Goal: Find specific page/section: Find specific page/section

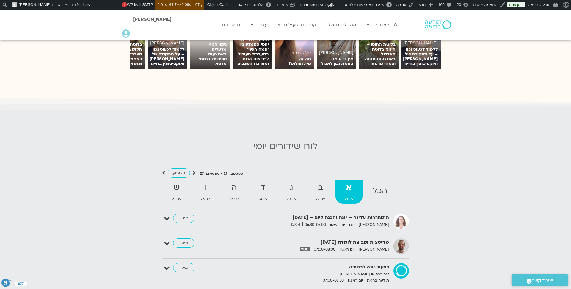
scroll to position [531, 0]
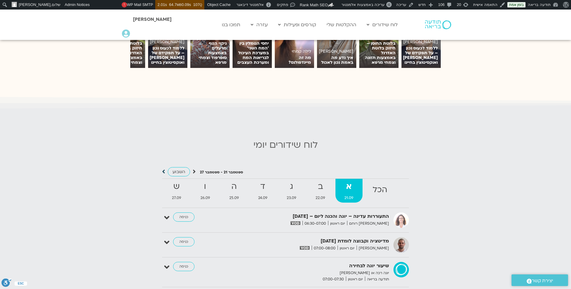
click at [164, 172] on icon at bounding box center [163, 171] width 3 height 6
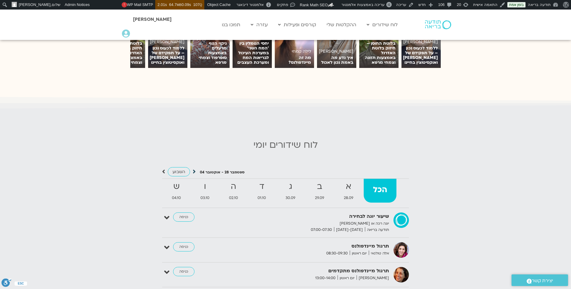
click at [193, 168] on icon at bounding box center [194, 171] width 3 height 6
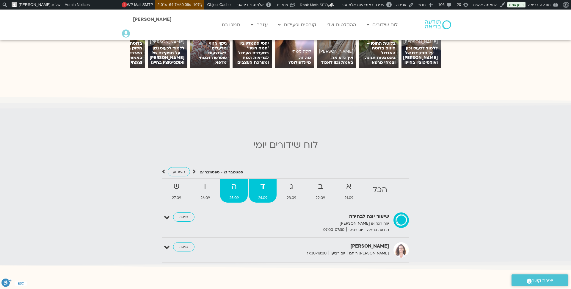
click at [238, 184] on strong "ה" at bounding box center [234, 186] width 28 height 13
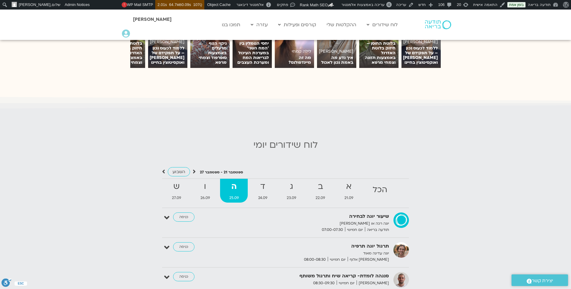
scroll to position [570, 0]
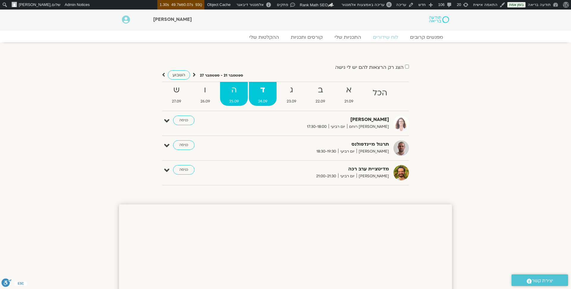
click at [236, 87] on strong "ה" at bounding box center [234, 89] width 28 height 13
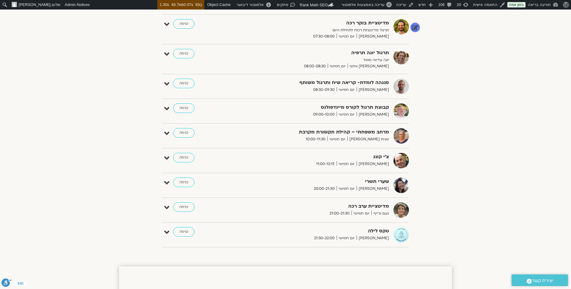
scroll to position [153, 0]
